Goal: Obtain resource: Obtain resource

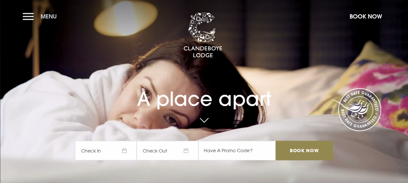
click at [25, 15] on button "Menu" at bounding box center [41, 16] width 37 height 14
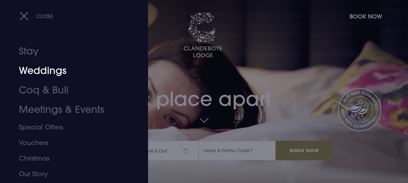
click at [49, 72] on link "Weddings" at bounding box center [70, 70] width 102 height 19
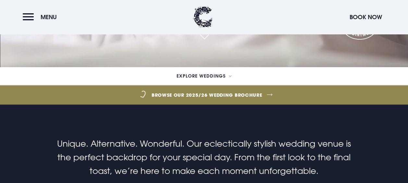
scroll to position [130, 0]
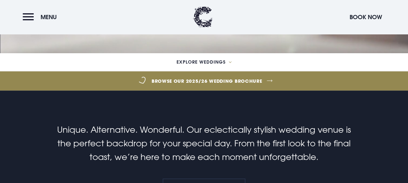
click at [194, 77] on link "Browse our 2025/26 wedding brochure" at bounding box center [207, 81] width 926 height 24
